Goal: Ask a question

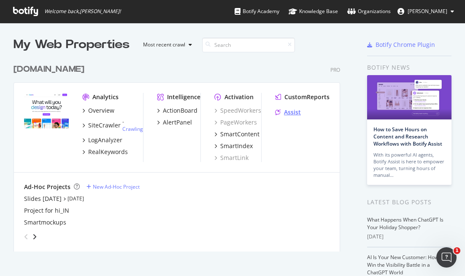
click at [297, 111] on div "Assist" at bounding box center [292, 112] width 17 height 8
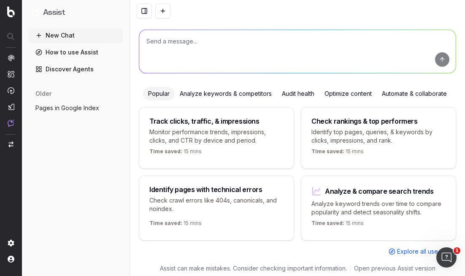
scroll to position [52, 0]
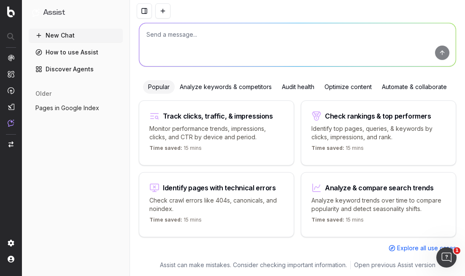
click at [208, 47] on textarea at bounding box center [297, 44] width 317 height 43
click at [225, 60] on textarea at bounding box center [297, 44] width 317 height 43
type textarea "How much traffic is it coming from Naver?"
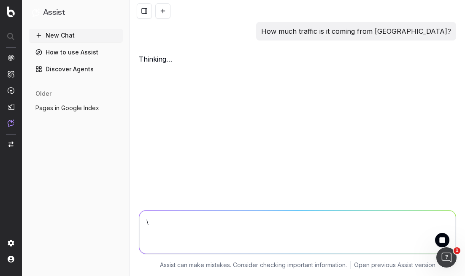
scroll to position [0, 0]
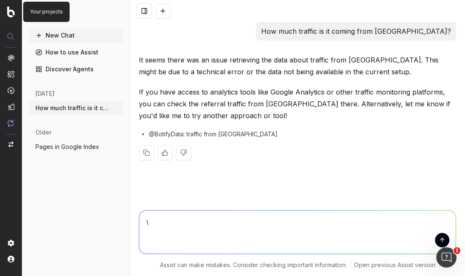
type textarea "\"
